Goal: Contribute content: Add original content to the website for others to see

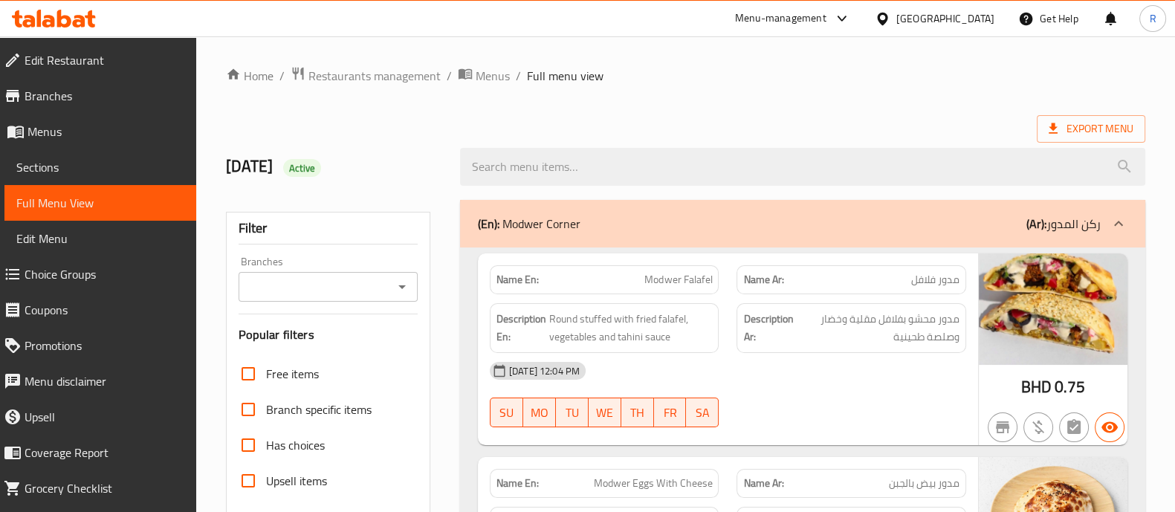
click at [67, 161] on span "Sections" at bounding box center [100, 167] width 168 height 18
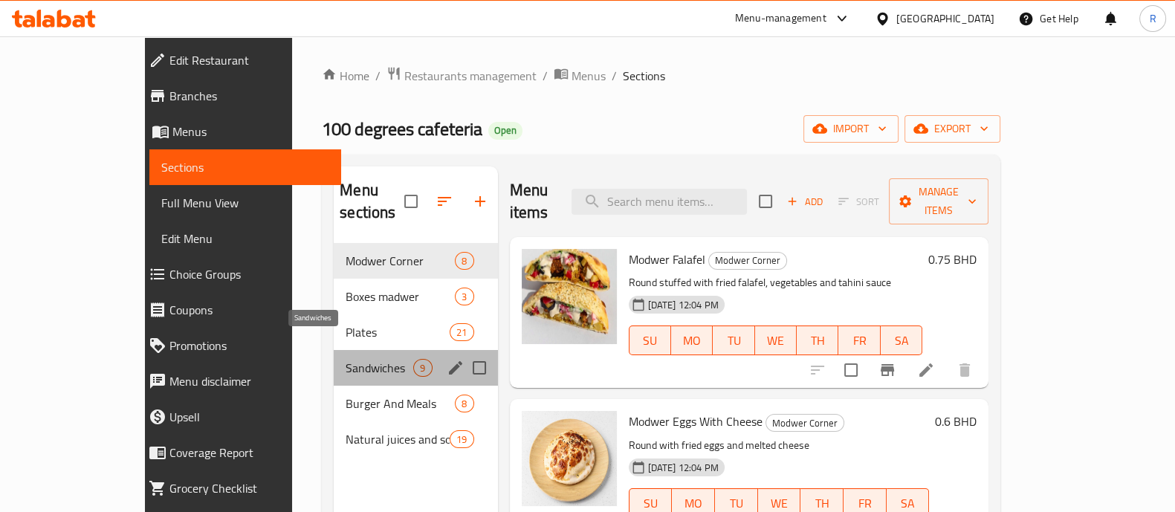
click at [346, 359] on span "Sandwiches" at bounding box center [380, 368] width 68 height 18
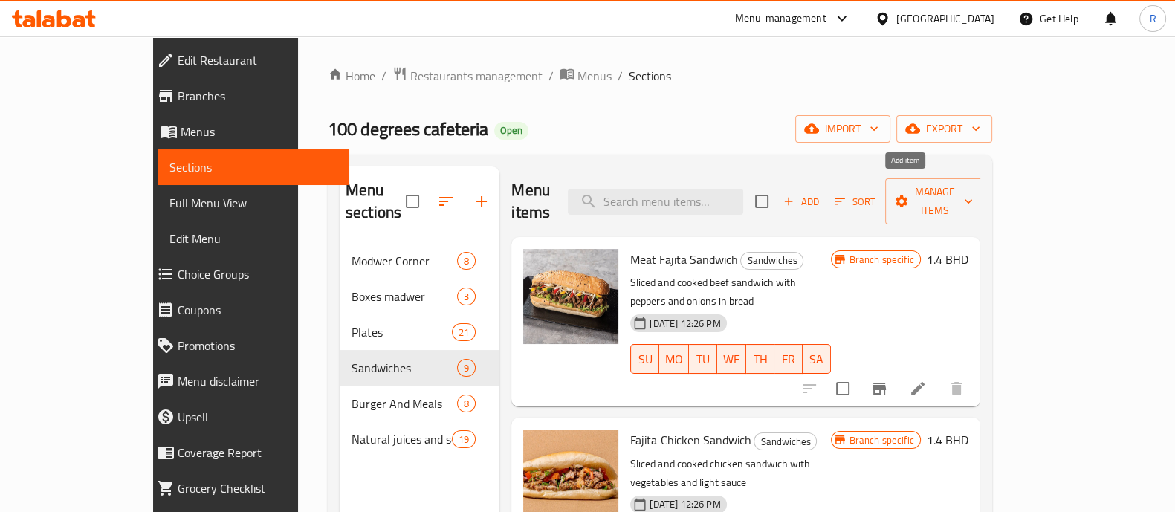
click at [821, 195] on span "Add" at bounding box center [801, 201] width 40 height 17
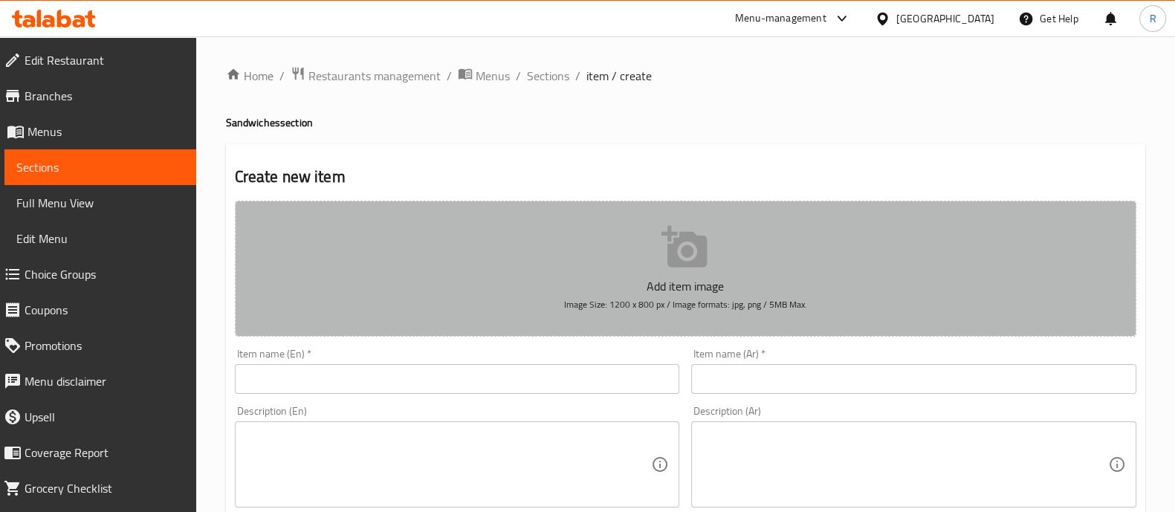
click at [691, 245] on icon "button" at bounding box center [686, 248] width 48 height 48
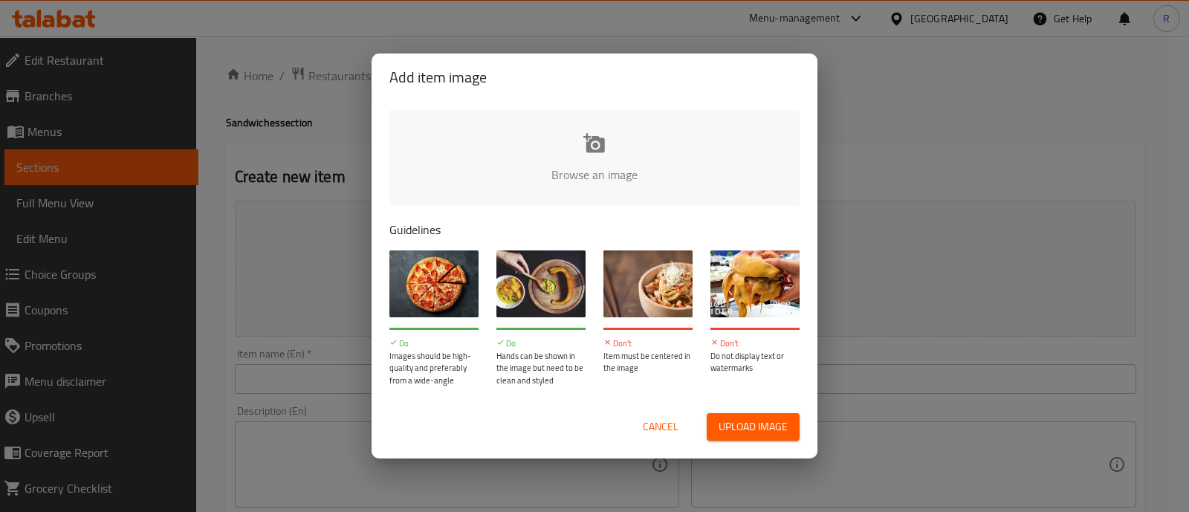
click at [736, 429] on span "Upload image" at bounding box center [753, 427] width 69 height 19
type input "C:\fakepath\tuna sandwich.jpg"
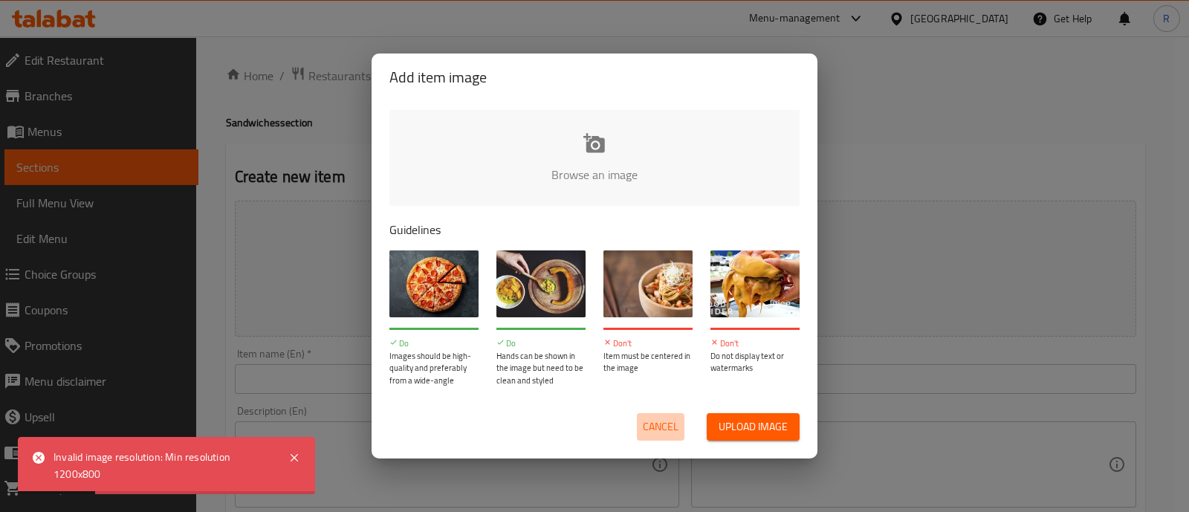
click at [677, 427] on span "Cancel" at bounding box center [661, 427] width 36 height 19
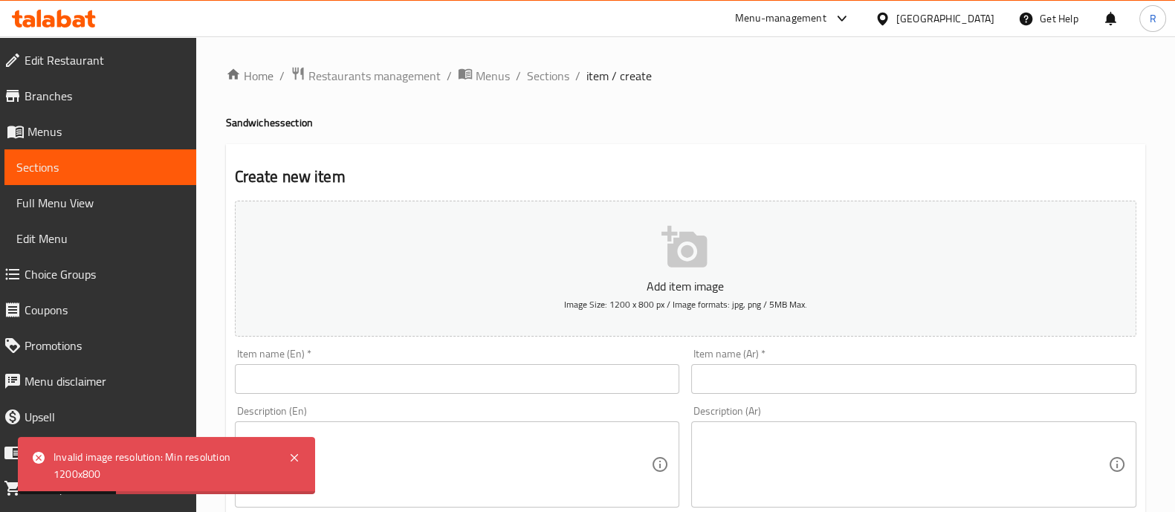
click at [442, 379] on input "text" at bounding box center [457, 379] width 445 height 30
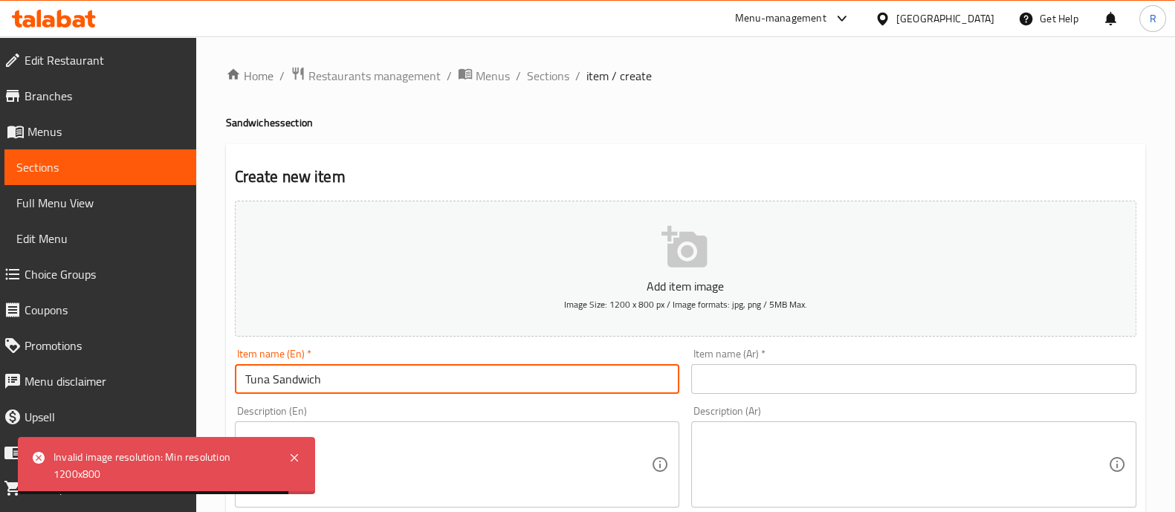
drag, startPoint x: 378, startPoint y: 381, endPoint x: 19, endPoint y: 306, distance: 366.7
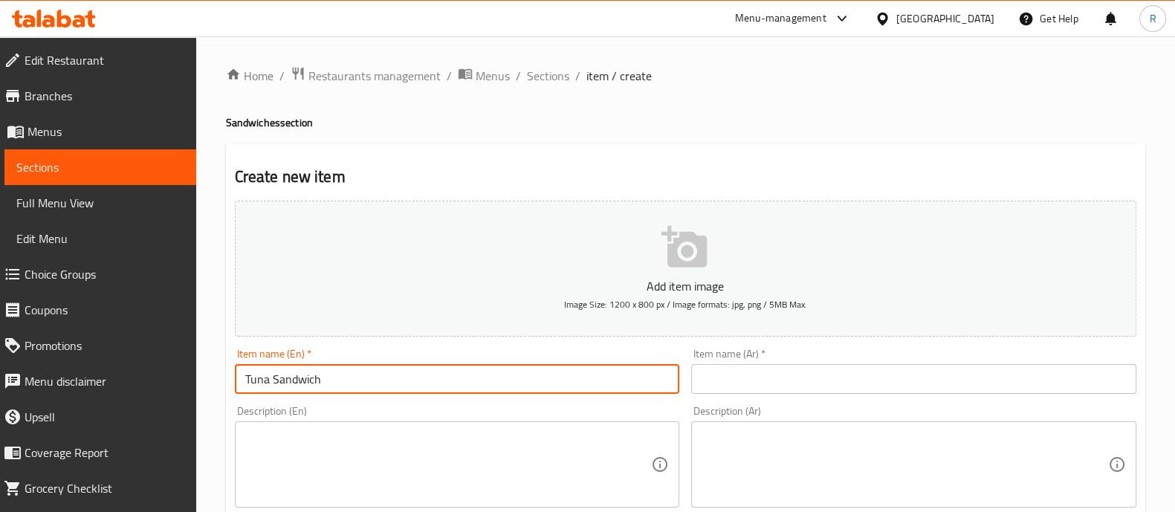
type input "Tuna Sandwich"
click at [781, 381] on input "text" at bounding box center [913, 379] width 445 height 30
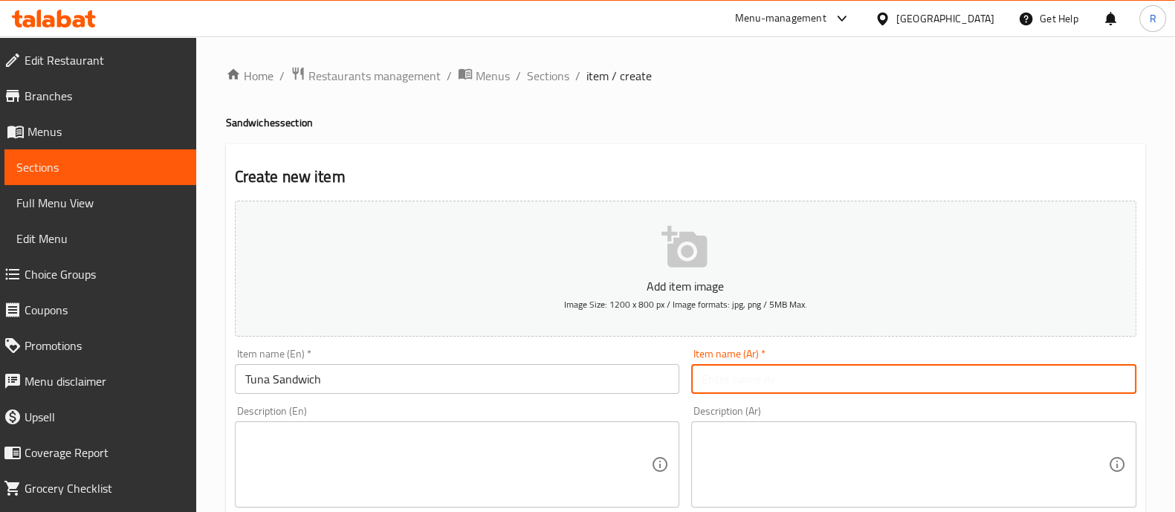
paste input "ساندويتش تونة"
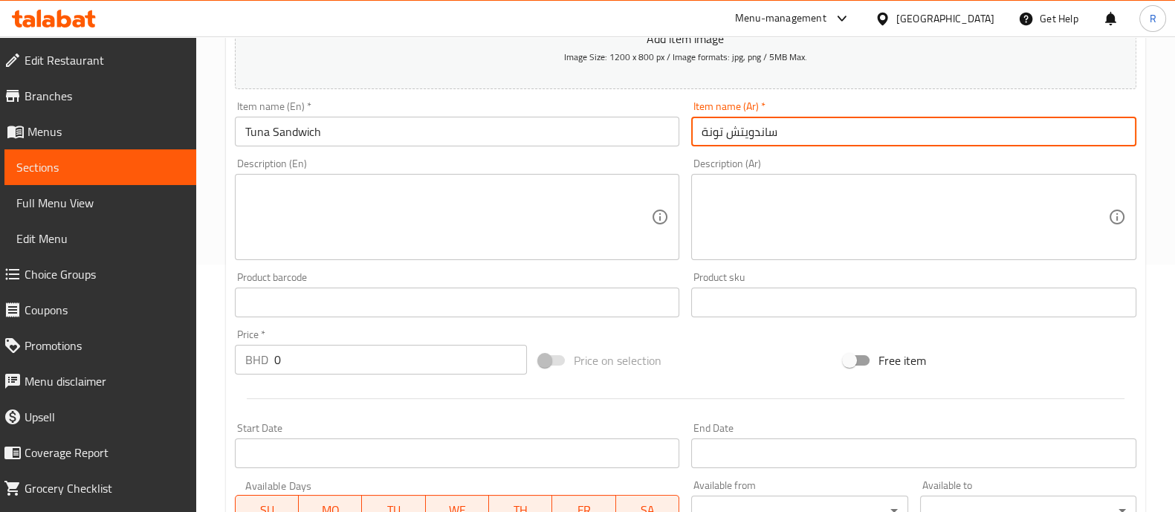
scroll to position [371, 0]
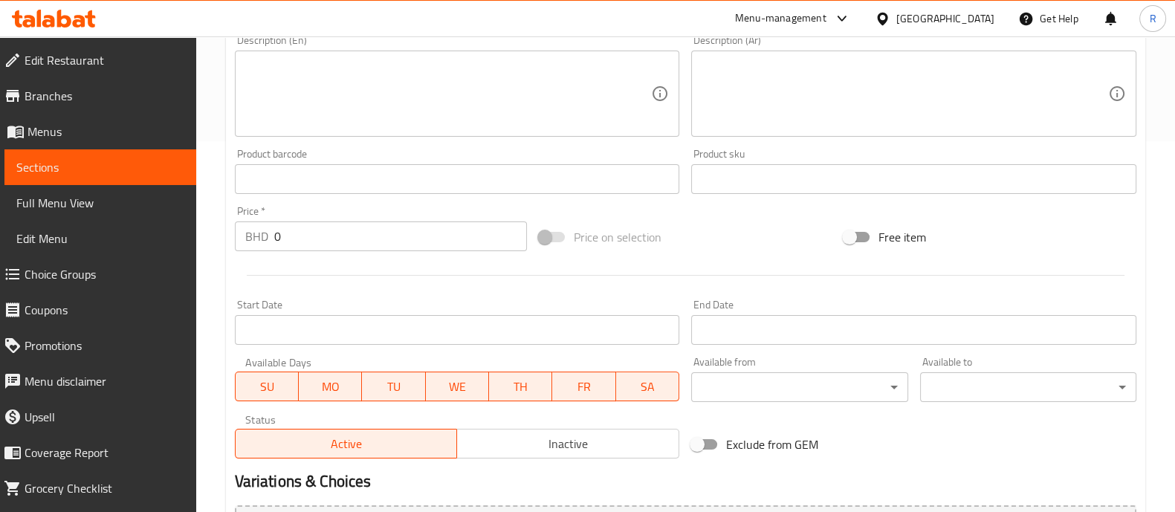
type input "ساندويتش تونة"
drag, startPoint x: 323, startPoint y: 232, endPoint x: 175, endPoint y: 235, distance: 148.0
click at [176, 235] on div "Edit Restaurant Branches Menus Sections Full Menu View Edit Menu Choice Groups …" at bounding box center [587, 172] width 1175 height 1014
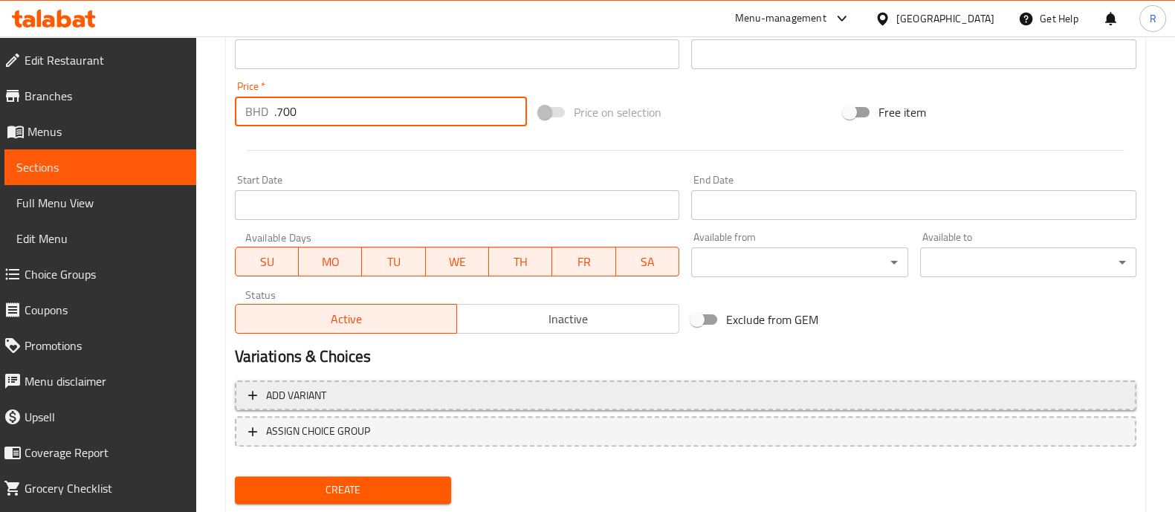
scroll to position [537, 0]
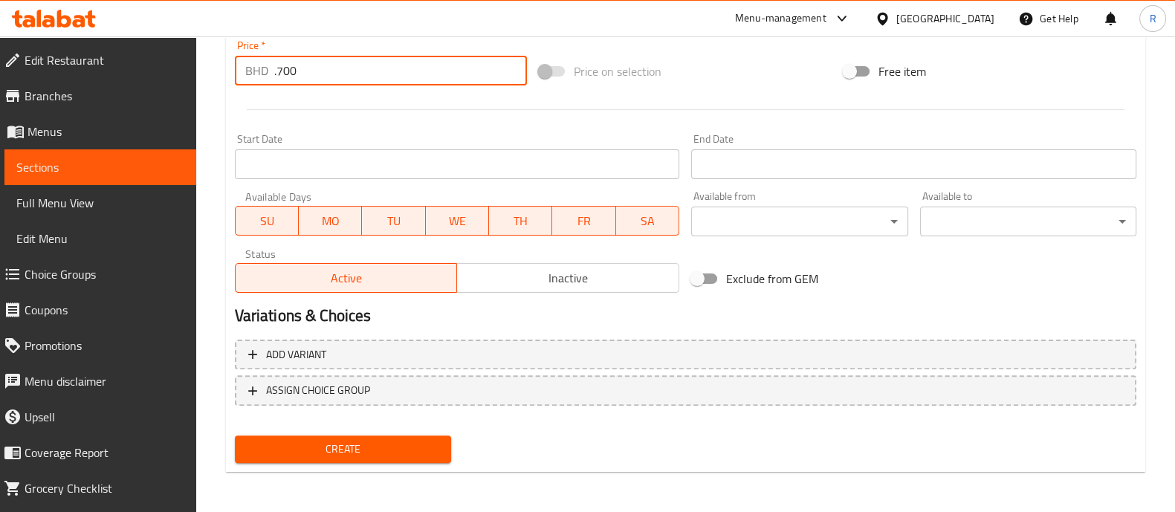
type input ".700"
click at [340, 451] on span "Create" at bounding box center [343, 449] width 193 height 19
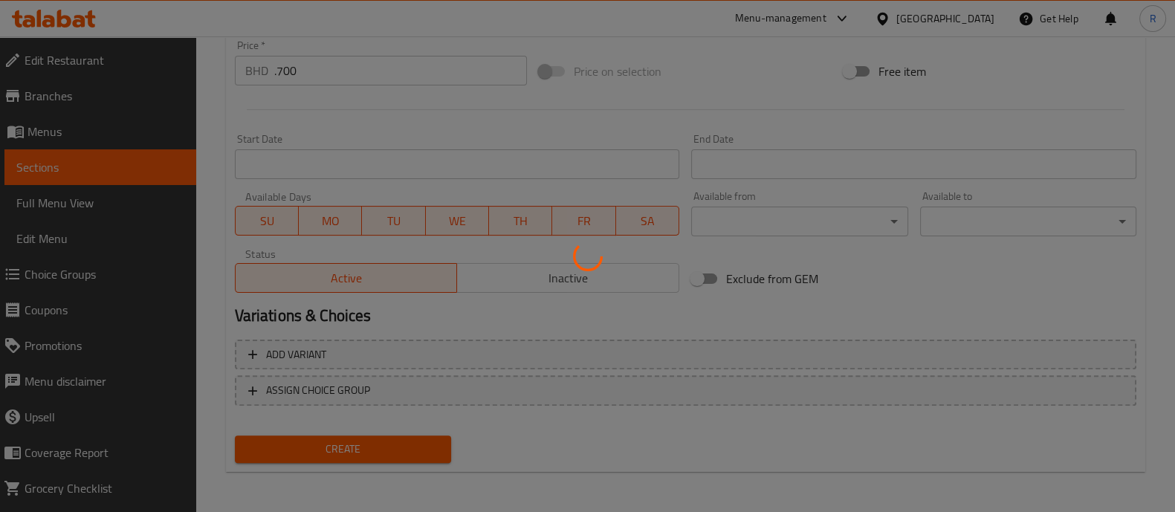
scroll to position [258, 0]
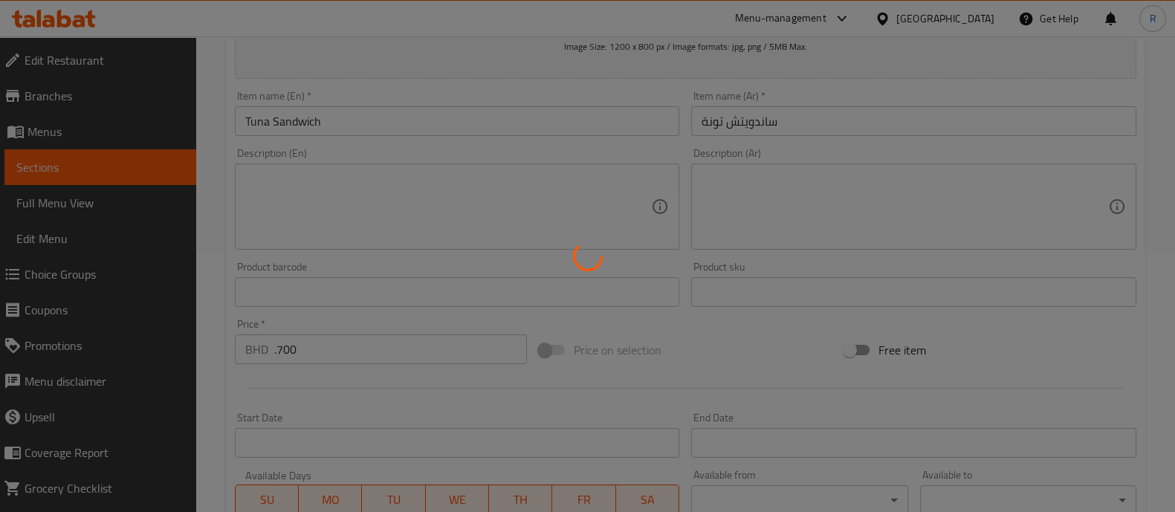
type input "0"
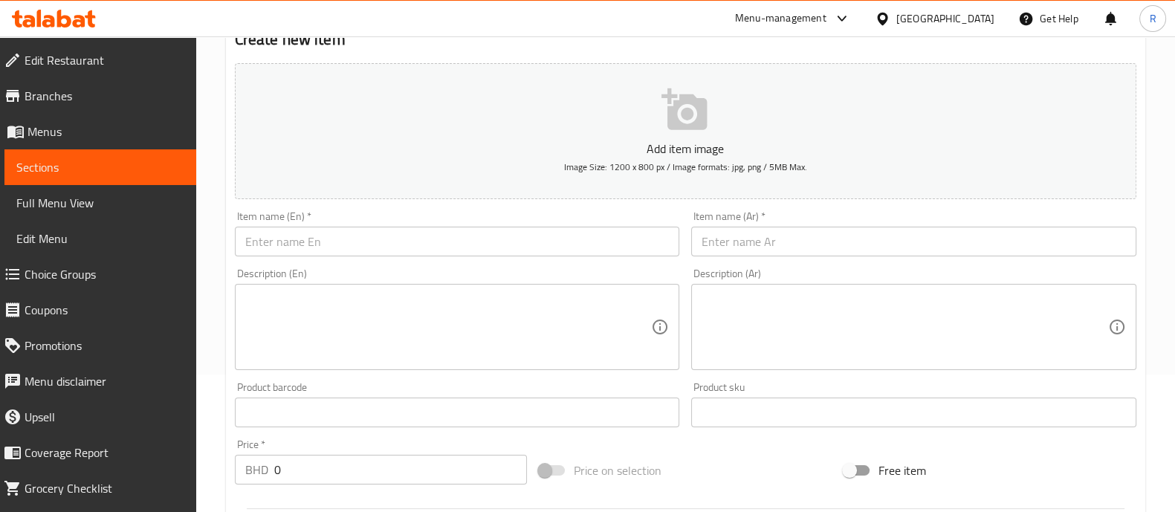
scroll to position [0, 0]
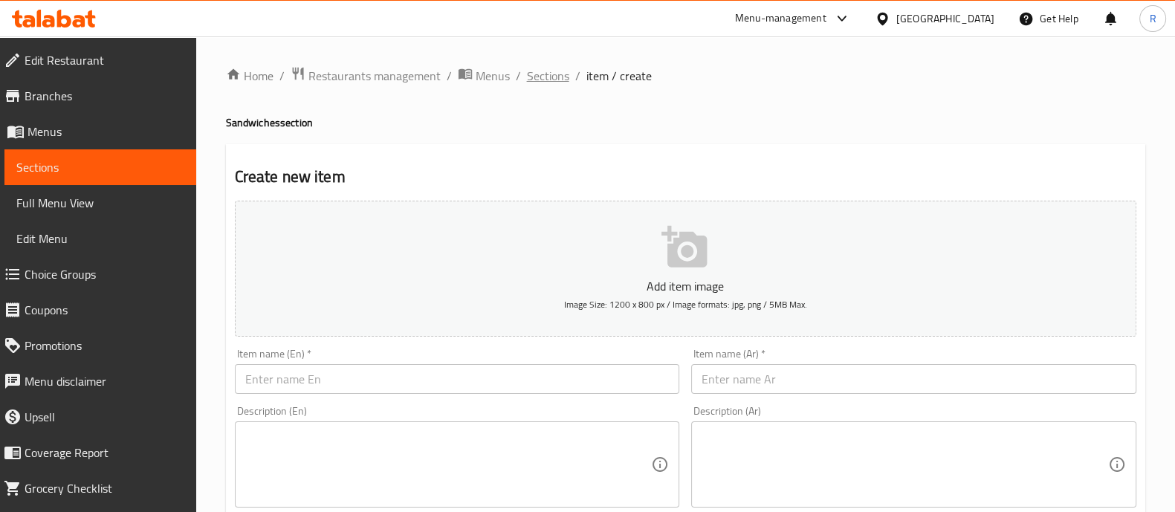
click at [560, 84] on span "Sections" at bounding box center [548, 76] width 42 height 18
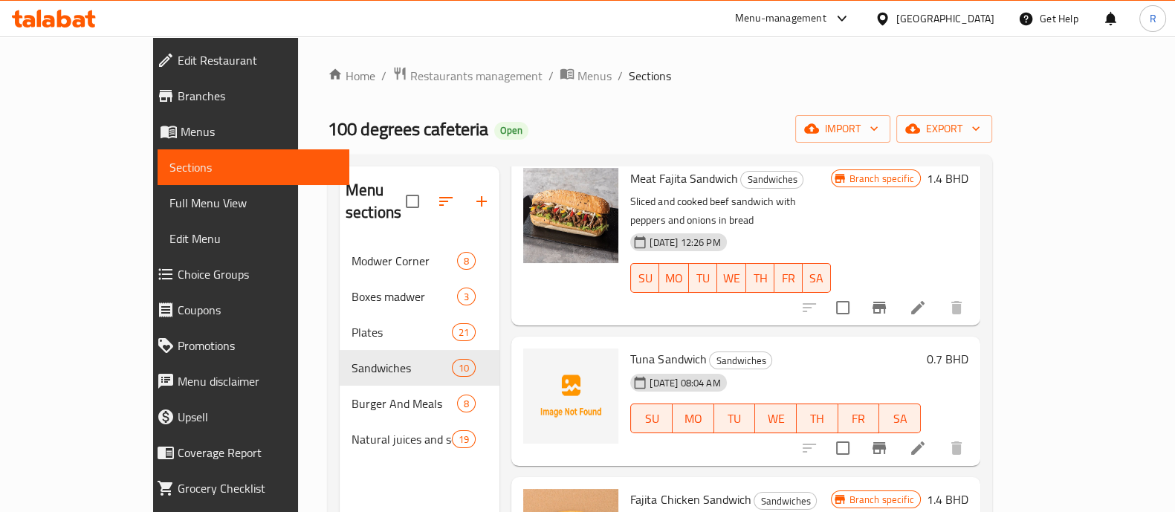
scroll to position [185, 0]
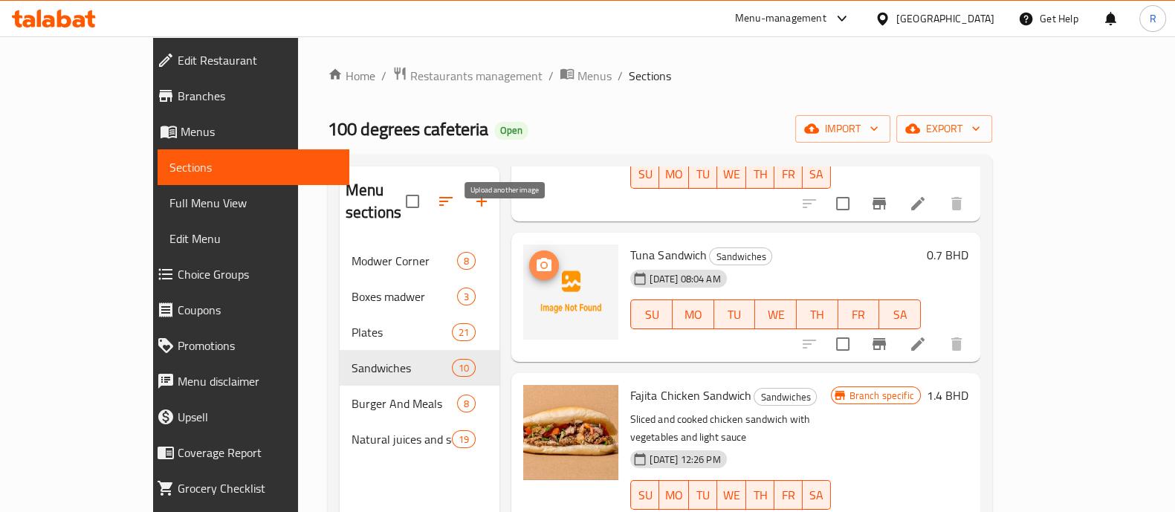
click at [542, 263] on circle "upload picture" at bounding box center [544, 265] width 4 height 4
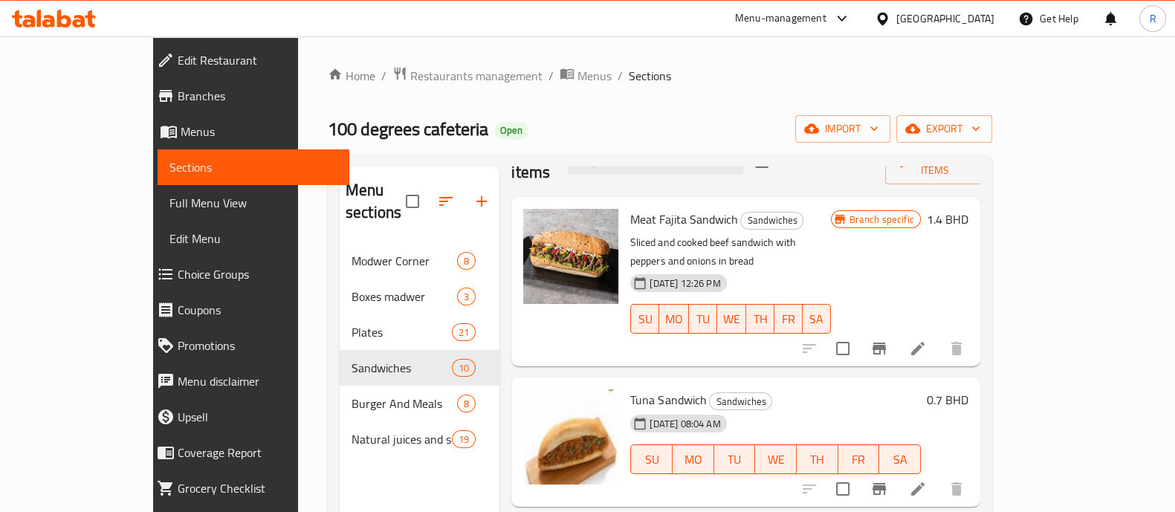
scroll to position [0, 0]
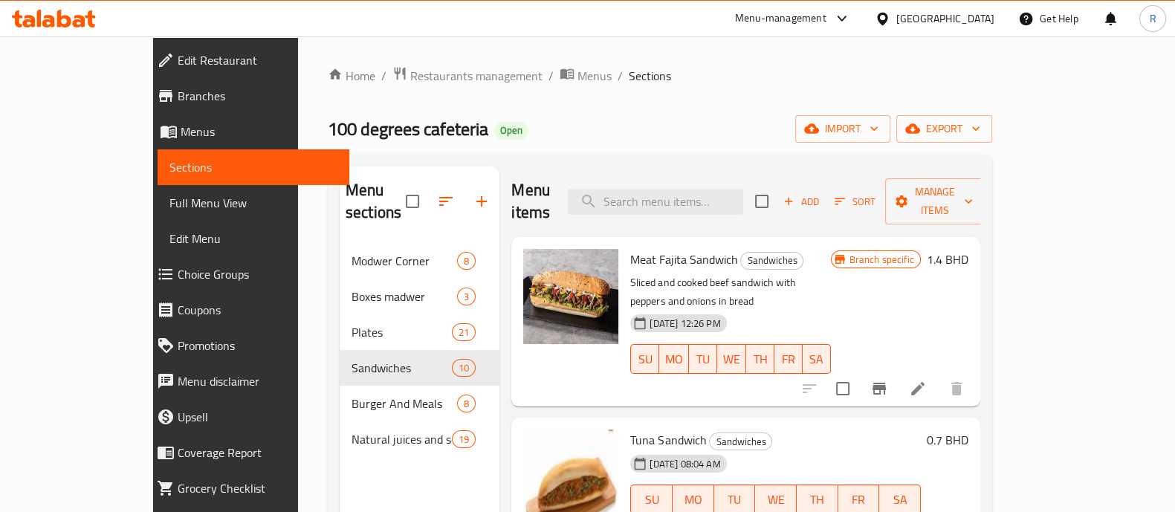
click at [897, 371] on button "Branch-specific-item" at bounding box center [880, 389] width 36 height 36
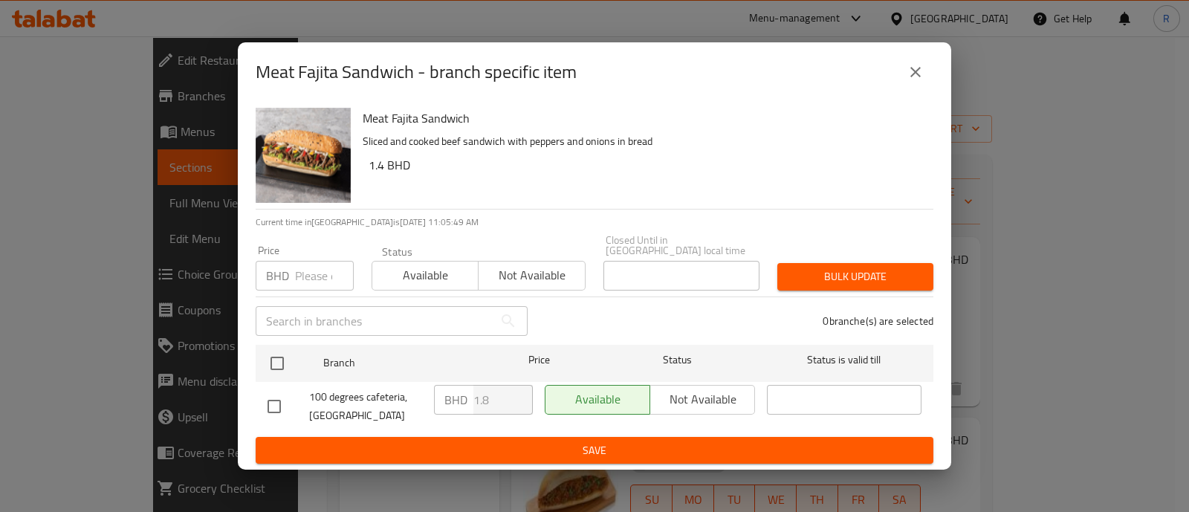
click at [316, 271] on input "number" at bounding box center [324, 276] width 59 height 30
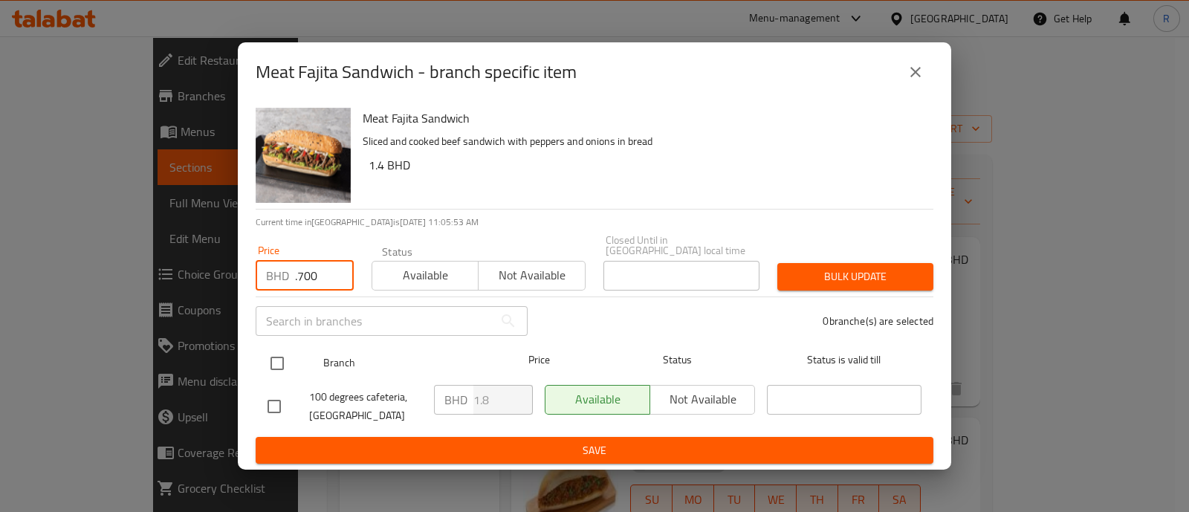
type input ".700"
click at [262, 357] on input "checkbox" at bounding box center [277, 363] width 31 height 31
checkbox input "true"
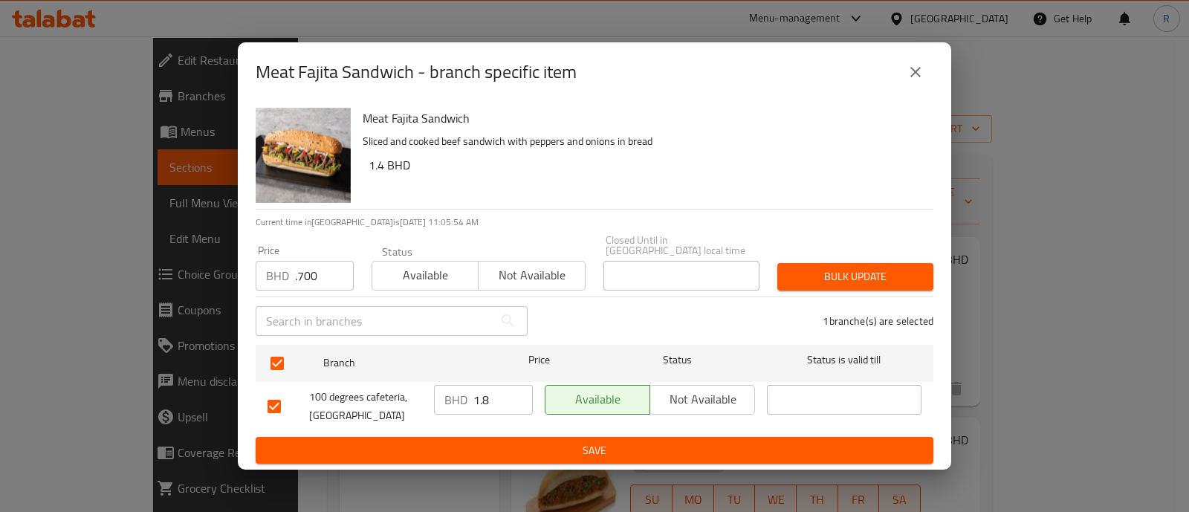
click at [863, 277] on span "Bulk update" at bounding box center [856, 277] width 132 height 19
